Goal: Task Accomplishment & Management: Manage account settings

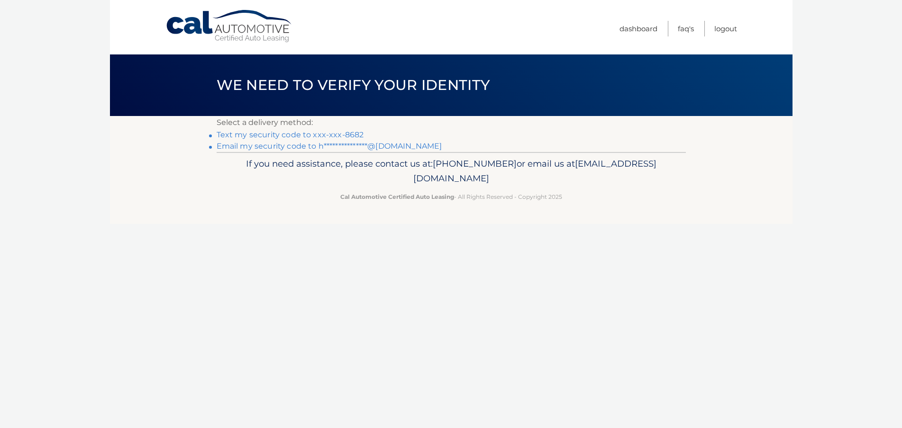
click link "Text my security code to xxx-xxx-8682"
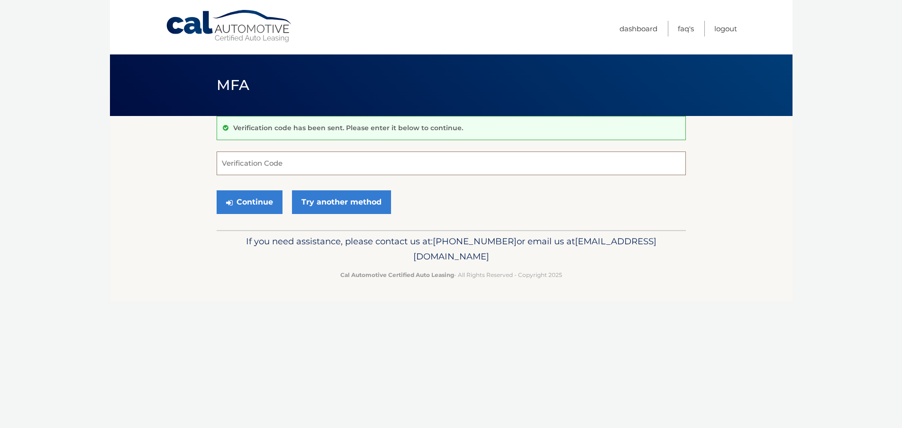
click at [259, 167] on input "Verification Code" at bounding box center [451, 164] width 469 height 24
type input "953529"
click at [217, 191] on button "Continue" at bounding box center [250, 203] width 66 height 24
click at [252, 207] on button "Continue" at bounding box center [250, 203] width 66 height 24
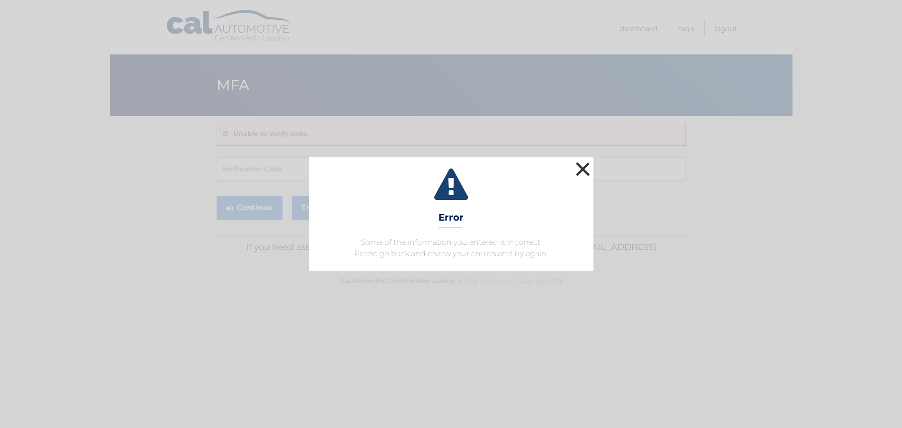
click at [581, 173] on button "×" at bounding box center [582, 169] width 19 height 19
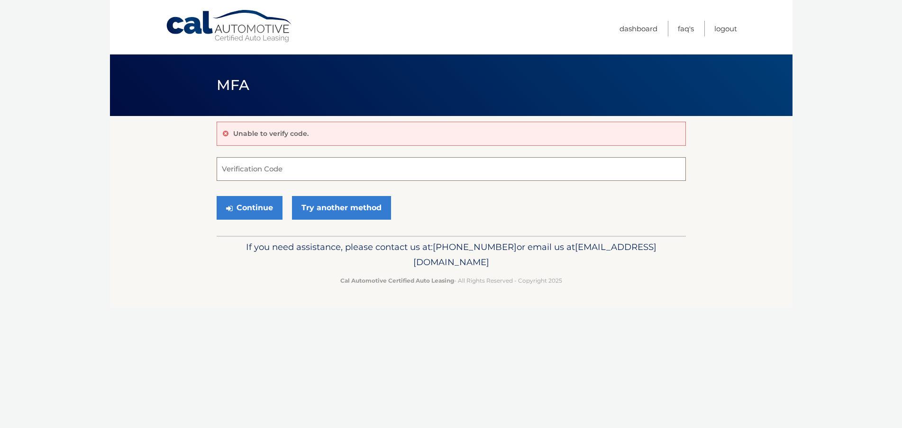
click at [302, 170] on input "Verification Code" at bounding box center [451, 169] width 469 height 24
type input "953529"
click at [217, 196] on button "Continue" at bounding box center [250, 208] width 66 height 24
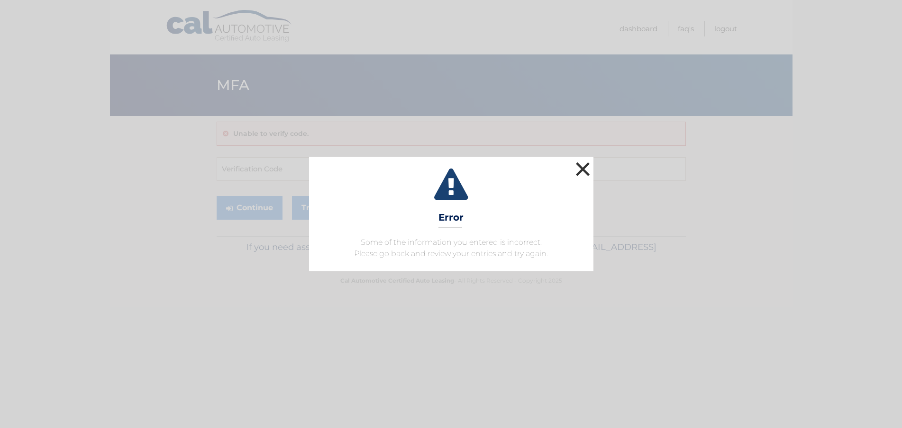
click at [590, 165] on button "×" at bounding box center [582, 169] width 19 height 19
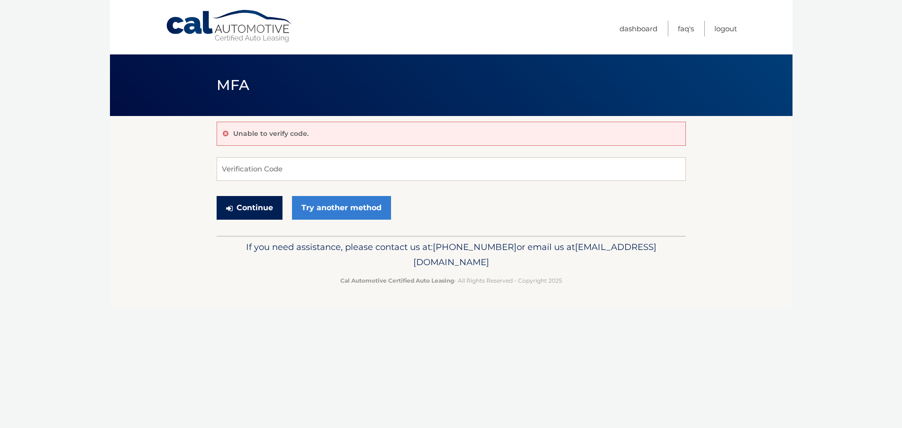
click at [262, 208] on button "Continue" at bounding box center [250, 208] width 66 height 24
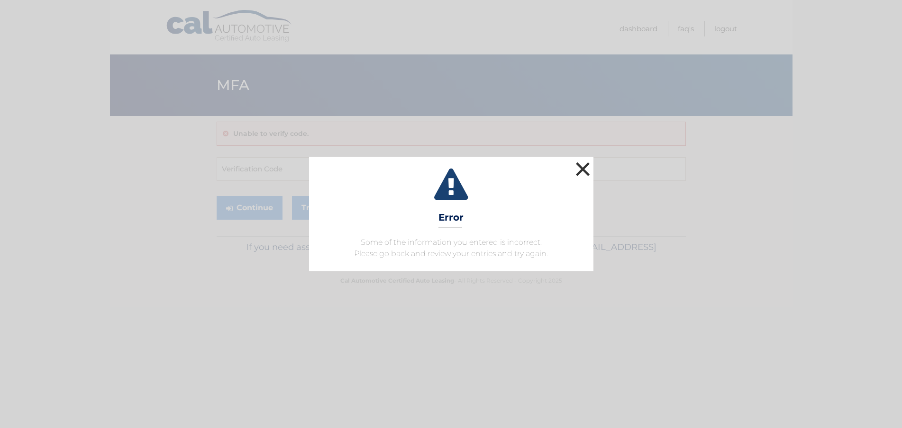
click at [583, 175] on button "×" at bounding box center [582, 169] width 19 height 19
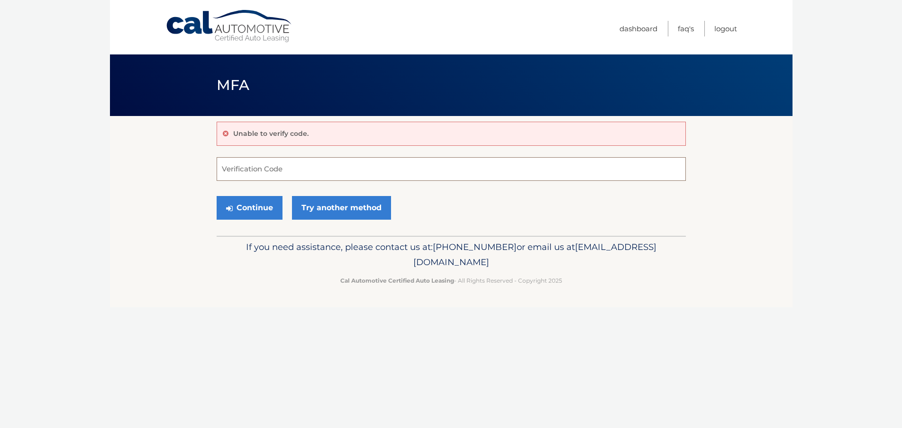
click at [303, 167] on input "Verification Code" at bounding box center [451, 169] width 469 height 24
click at [351, 212] on link "Try another method" at bounding box center [341, 208] width 99 height 24
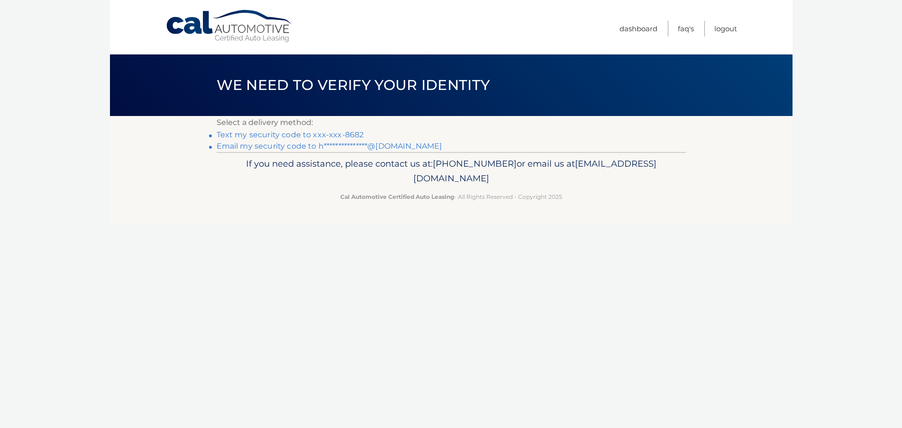
click at [284, 136] on link "Text my security code to xxx-xxx-8682" at bounding box center [290, 134] width 147 height 9
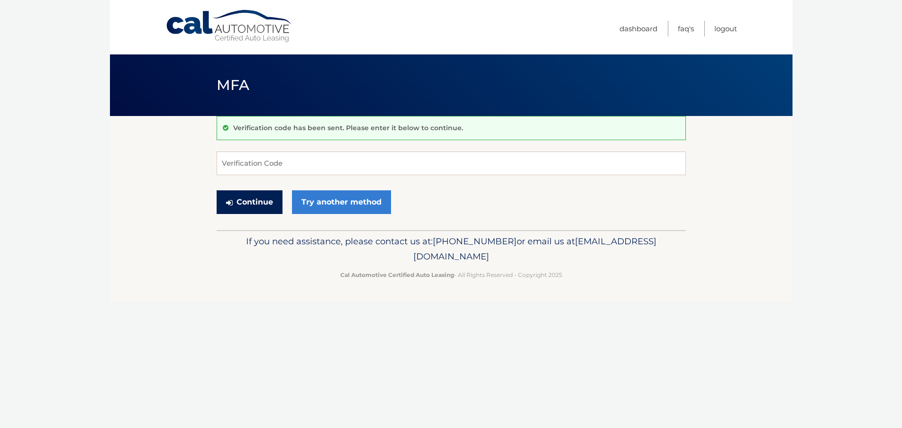
click at [252, 202] on button "Continue" at bounding box center [250, 203] width 66 height 24
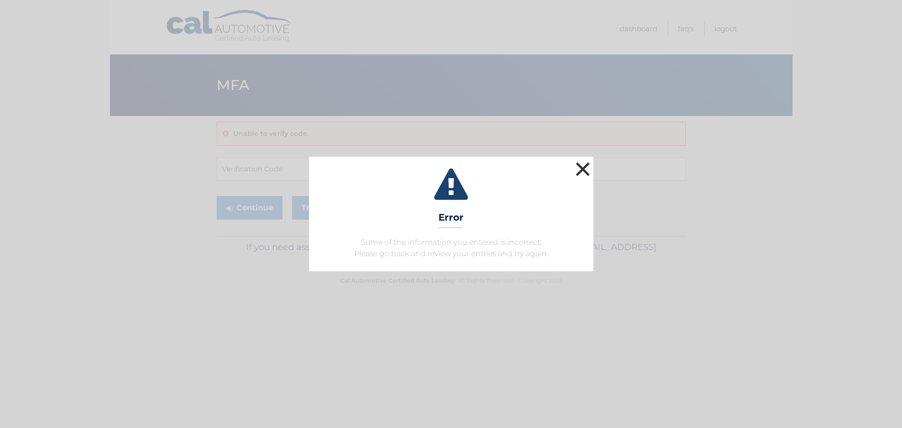
click at [585, 163] on button "×" at bounding box center [582, 169] width 19 height 19
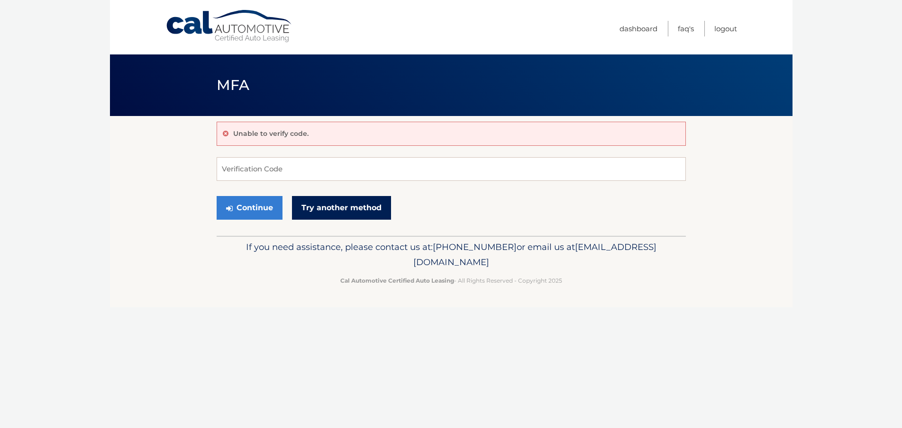
click at [327, 203] on link "Try another method" at bounding box center [341, 208] width 99 height 24
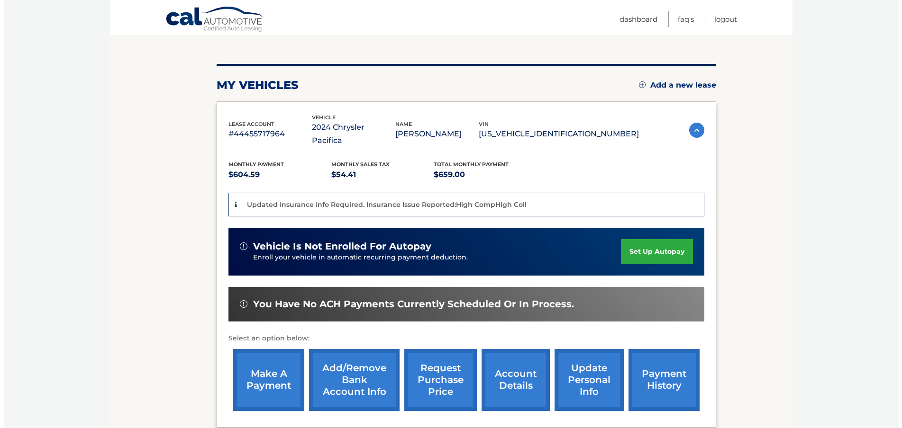
scroll to position [142, 0]
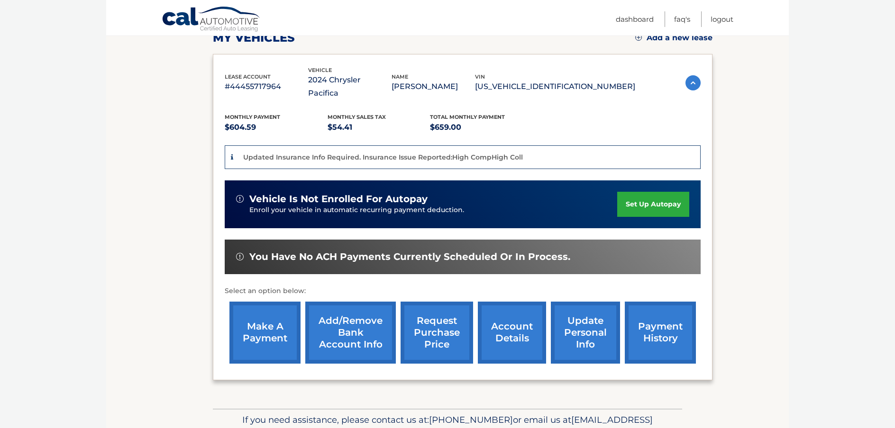
click at [452, 319] on link "request purchase price" at bounding box center [436, 333] width 73 height 62
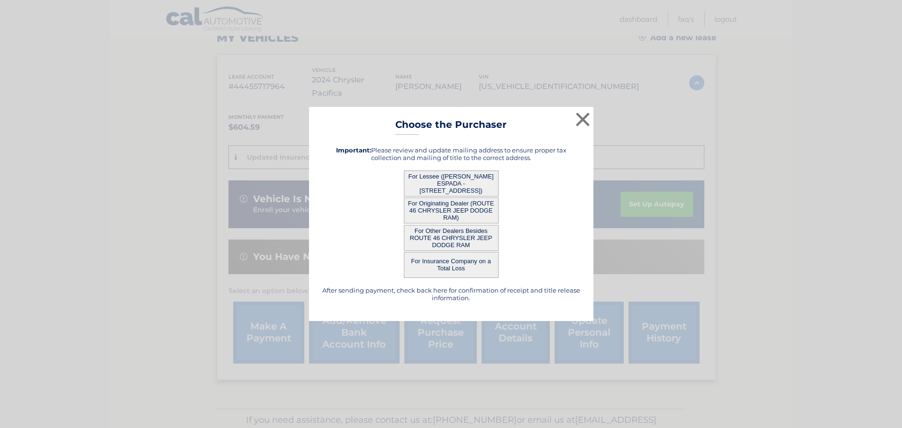
click at [432, 264] on button "For Insurance Company on a Total Loss" at bounding box center [451, 265] width 95 height 26
